Goal: Transaction & Acquisition: Book appointment/travel/reservation

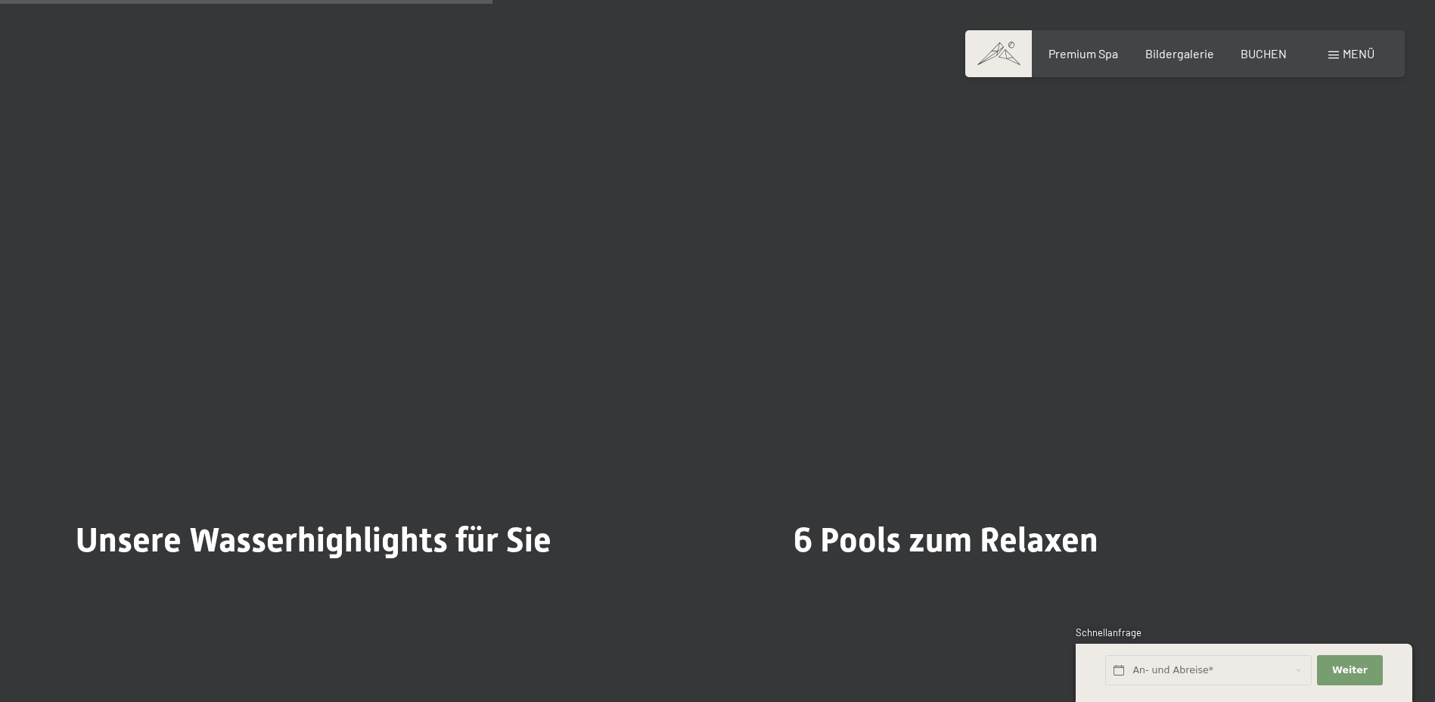
scroll to position [4085, 0]
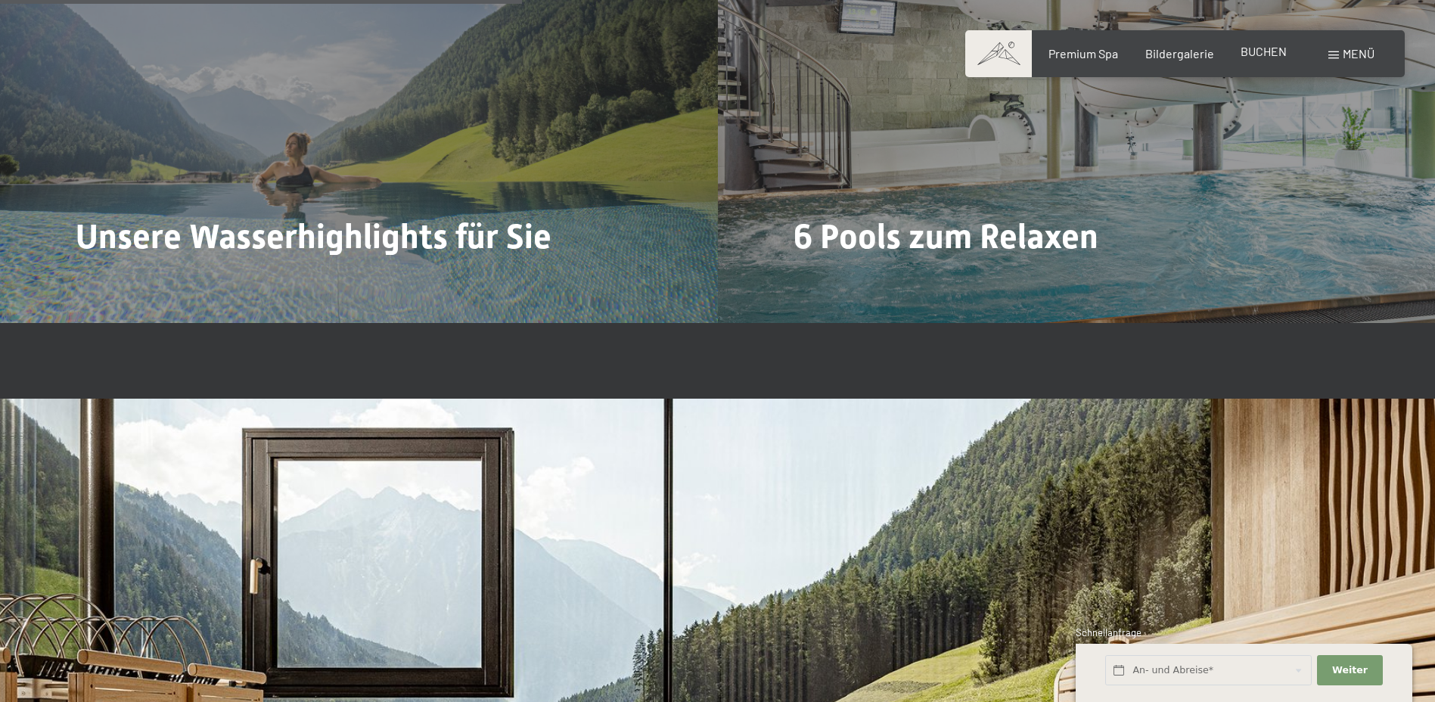
click at [1265, 59] on div "BUCHEN" at bounding box center [1264, 51] width 46 height 17
click at [1268, 45] on span "BUCHEN" at bounding box center [1264, 51] width 46 height 14
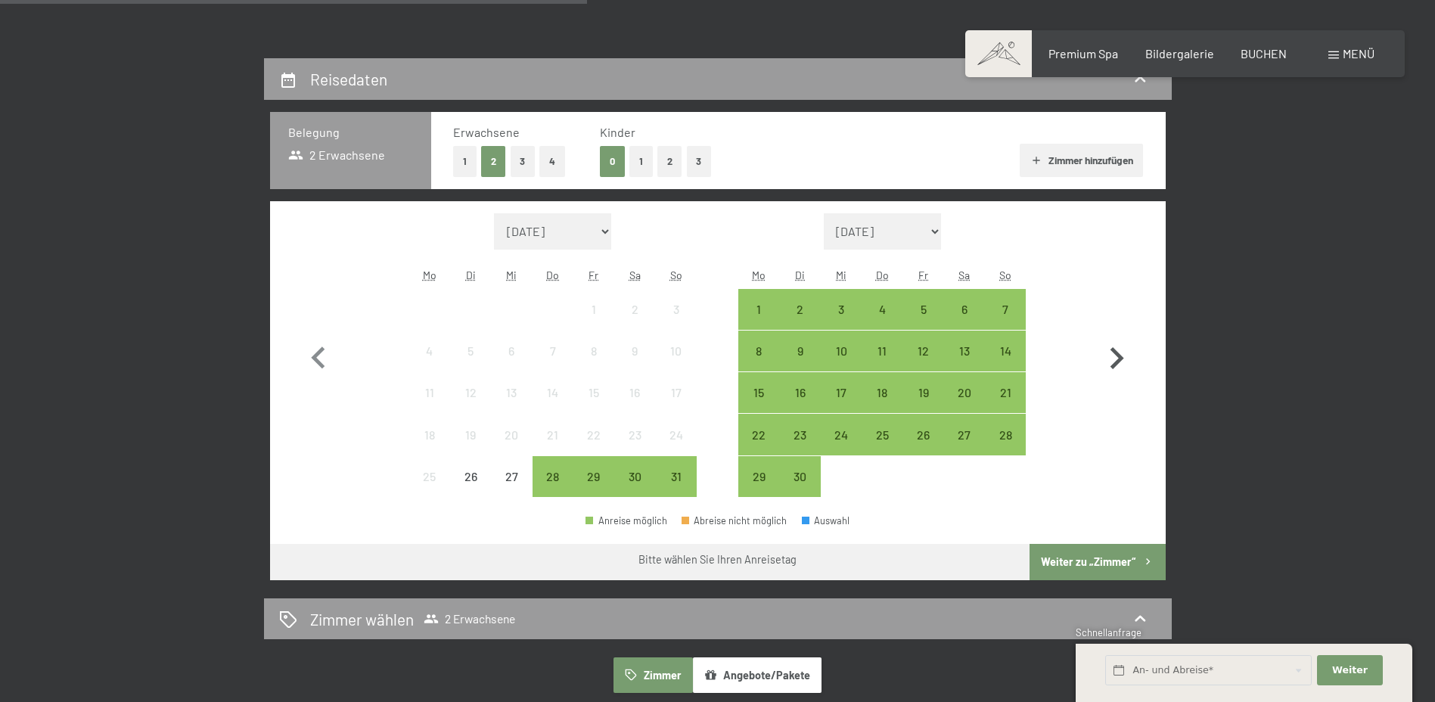
click at [1122, 365] on icon "button" at bounding box center [1117, 359] width 44 height 44
select select "[DATE]"
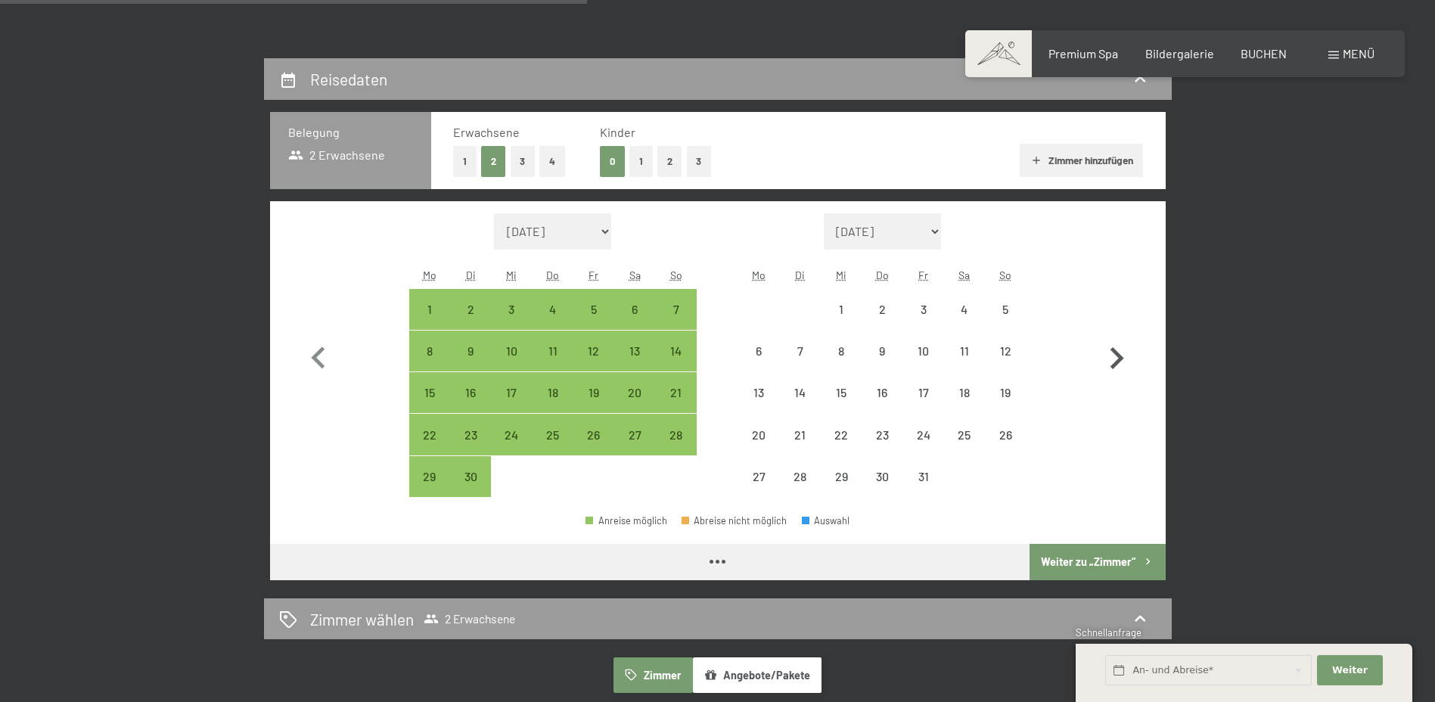
click at [1122, 365] on icon "button" at bounding box center [1117, 359] width 44 height 44
select select "[DATE]"
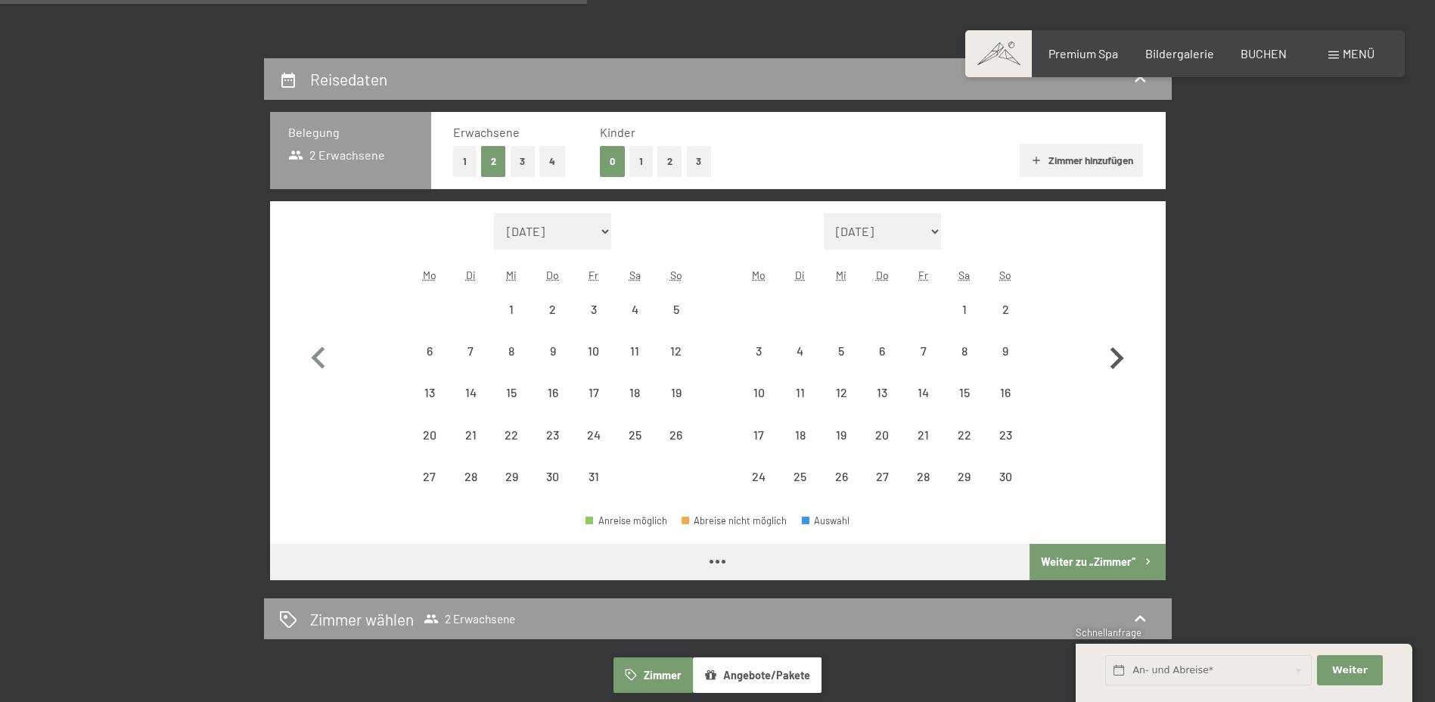
select select "[DATE]"
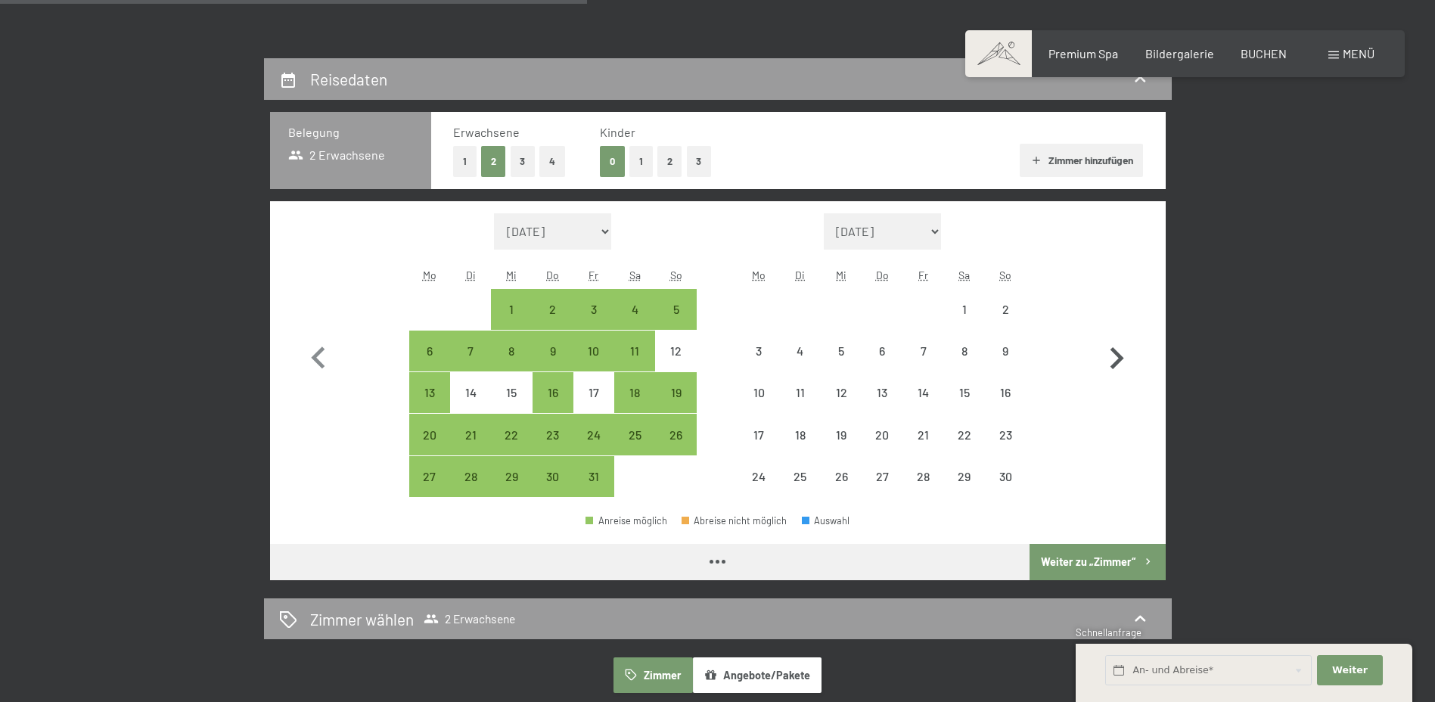
click at [1122, 365] on icon "button" at bounding box center [1117, 359] width 44 height 44
select select "[DATE]"
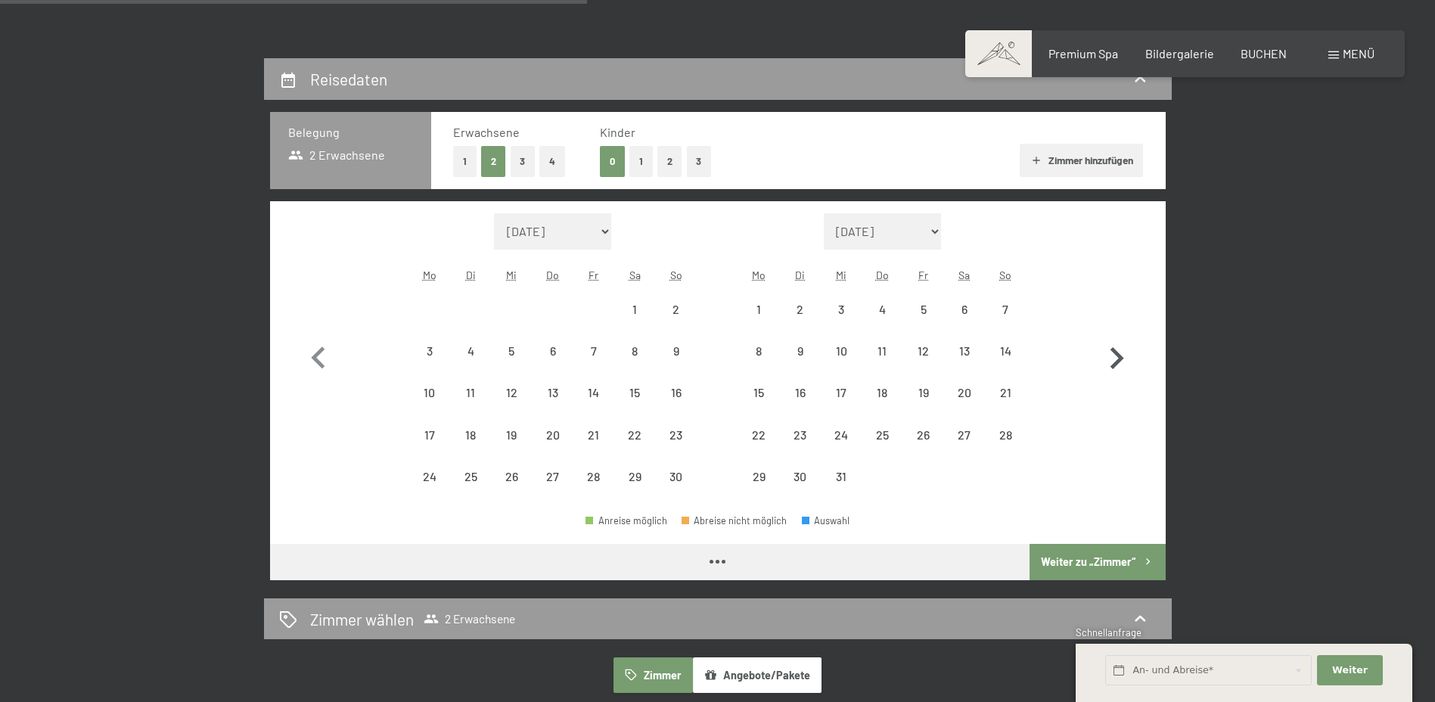
select select "[DATE]"
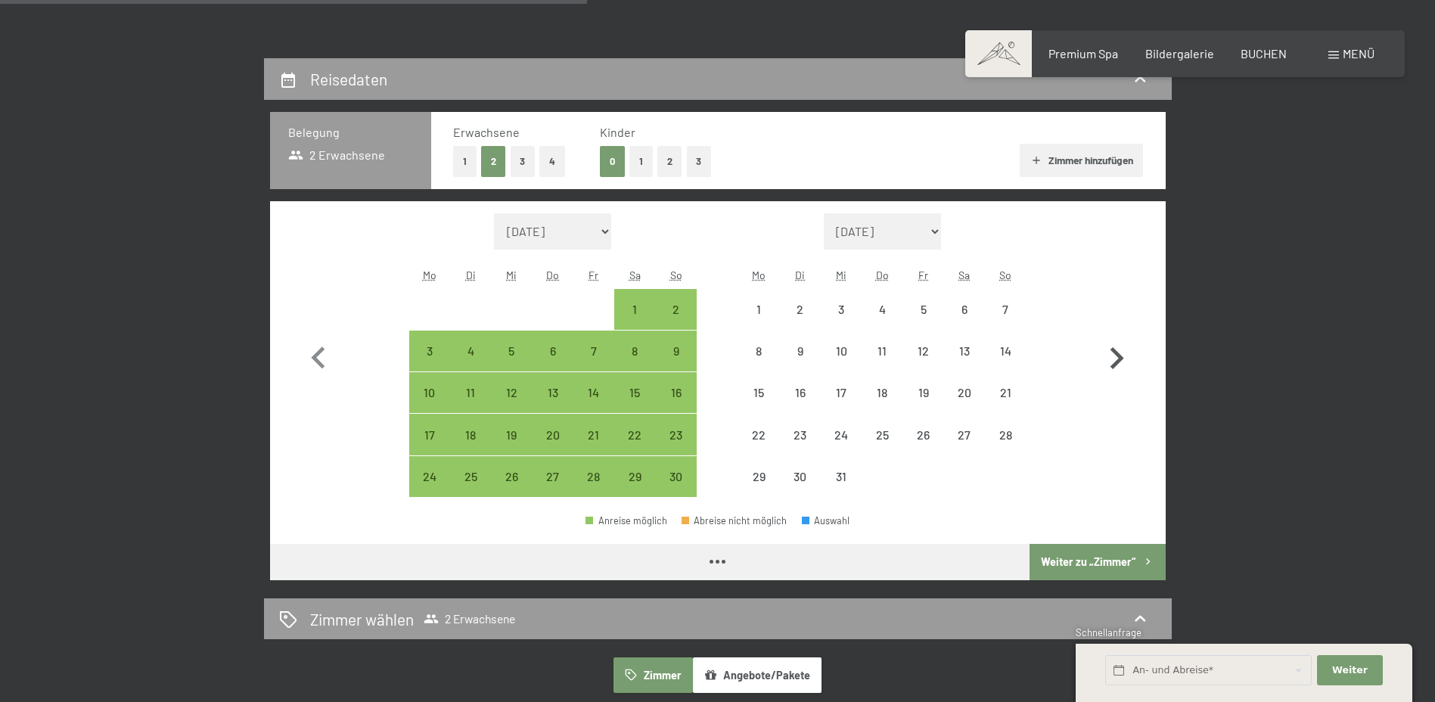
select select "[DATE]"
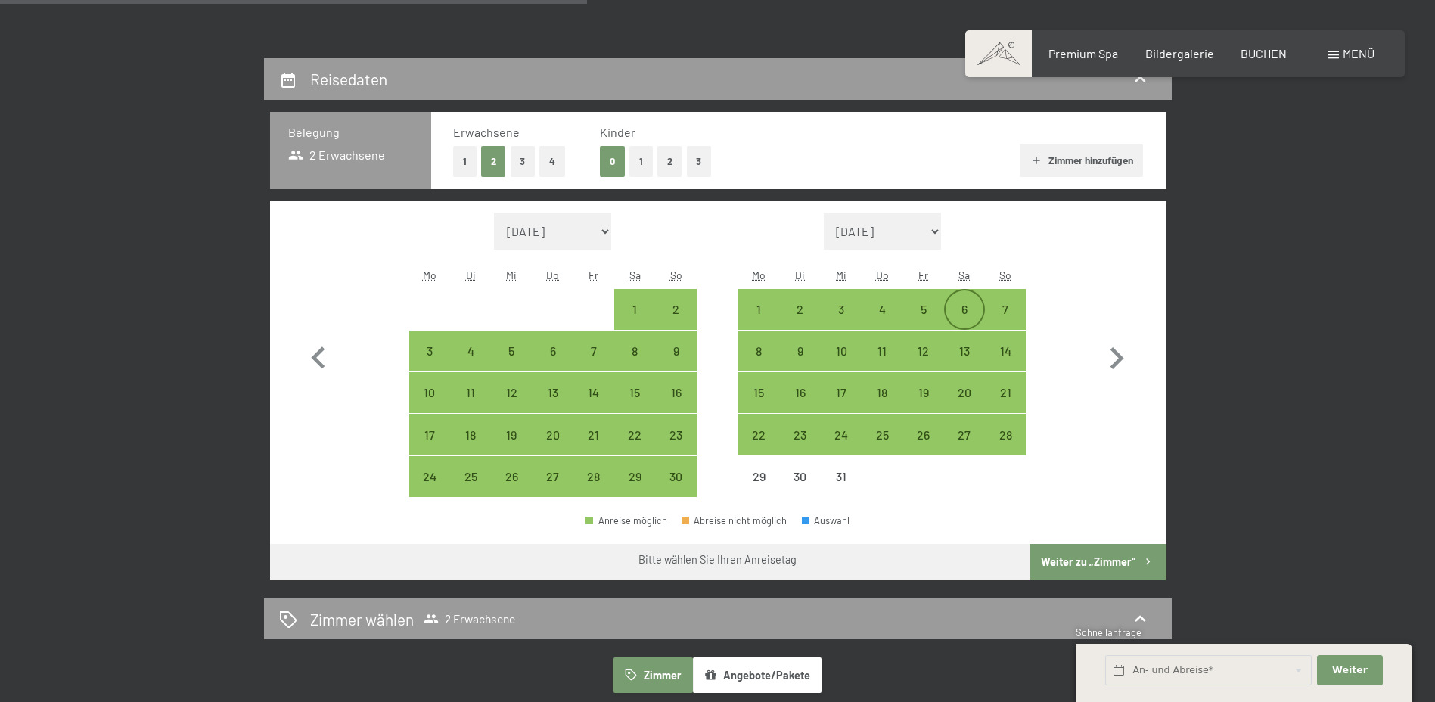
click at [966, 305] on div "6" at bounding box center [965, 322] width 38 height 38
select select "[DATE]"
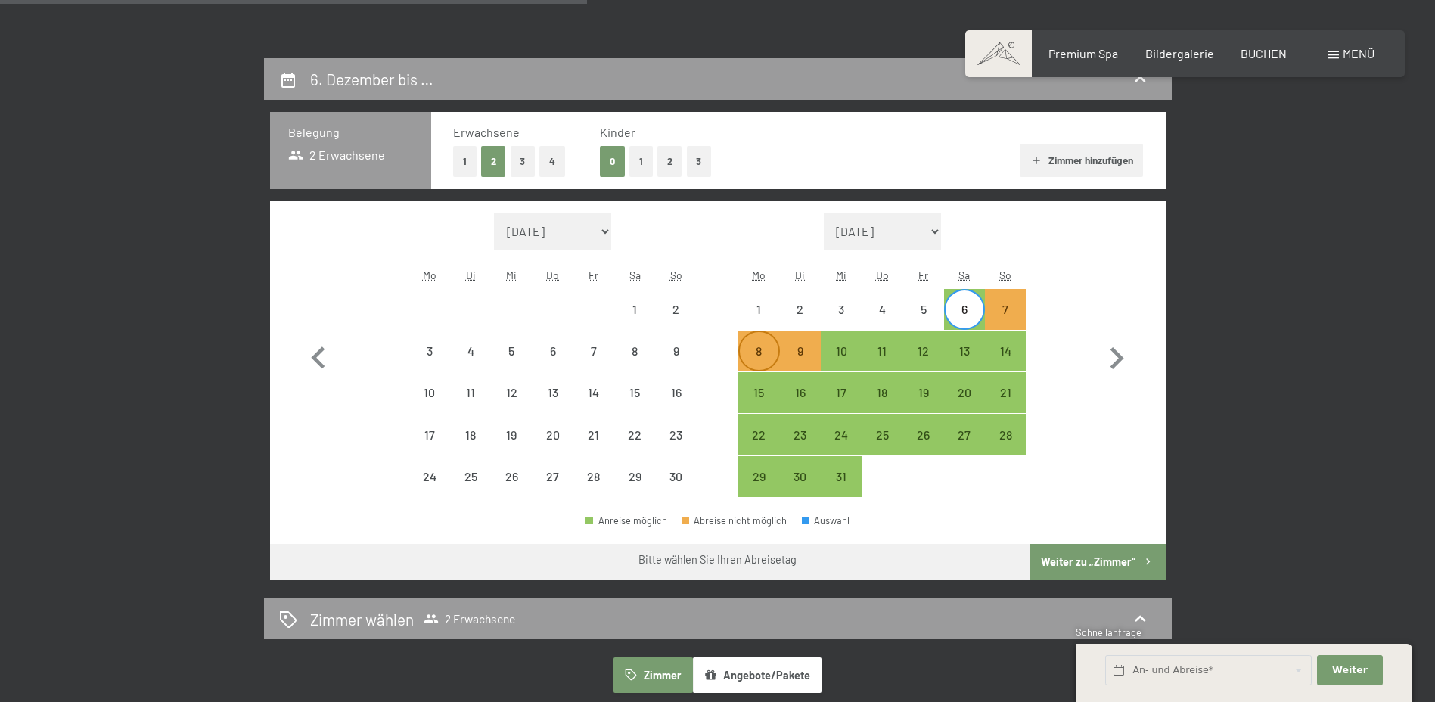
click at [766, 344] on div "8" at bounding box center [759, 351] width 38 height 38
select select "[DATE]"
